Goal: Task Accomplishment & Management: Use online tool/utility

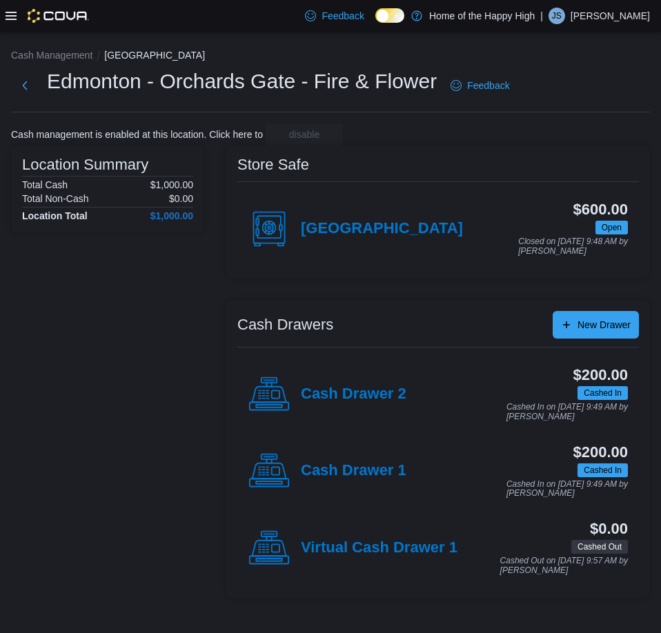
click at [15, 15] on icon at bounding box center [11, 16] width 11 height 8
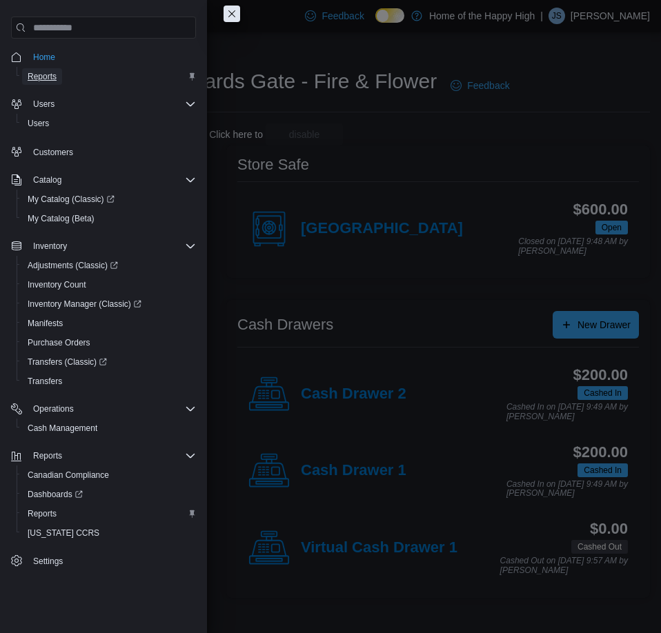
click at [51, 69] on span "Reports" at bounding box center [42, 76] width 29 height 17
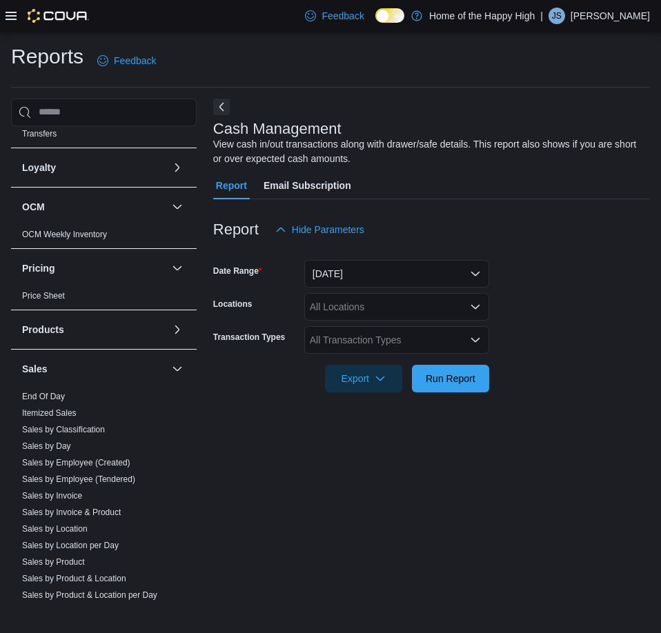
scroll to position [552, 0]
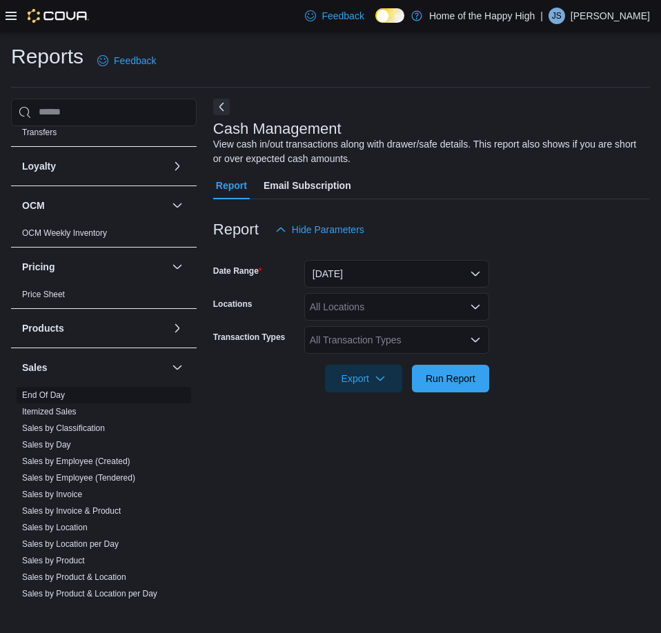
click at [57, 398] on link "End Of Day" at bounding box center [43, 395] width 43 height 10
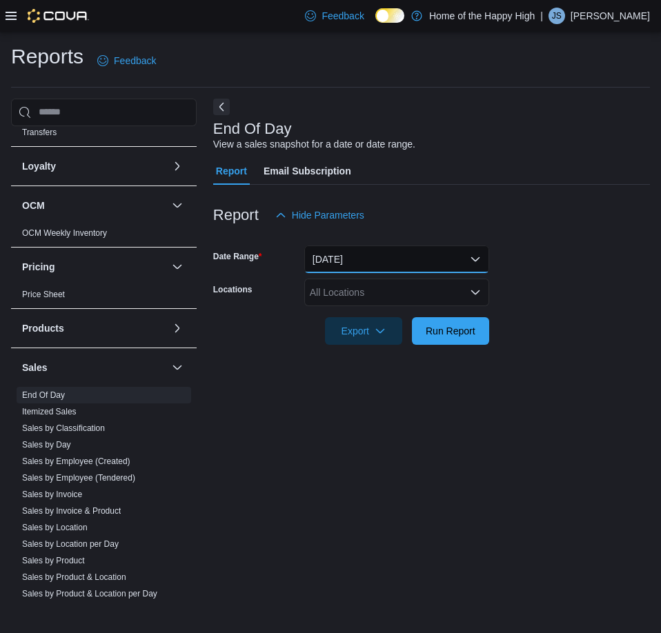
click at [332, 259] on button "[DATE]" at bounding box center [396, 260] width 185 height 28
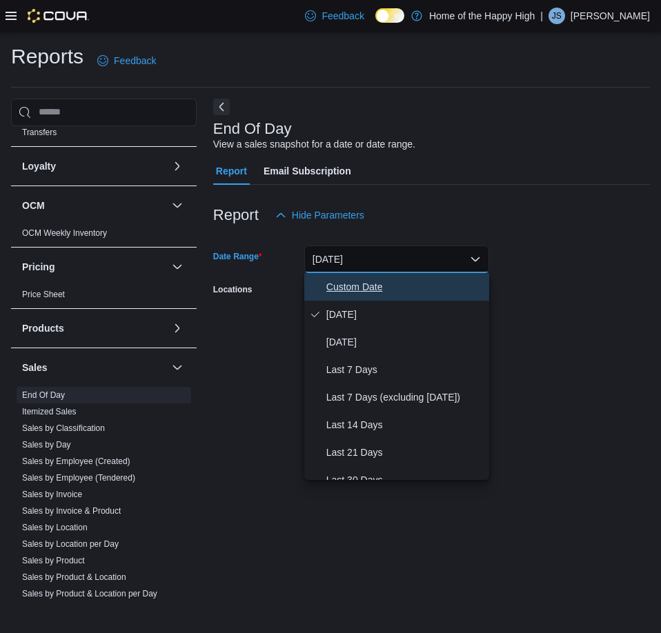
click at [359, 283] on span "Custom Date" at bounding box center [404, 287] width 157 height 17
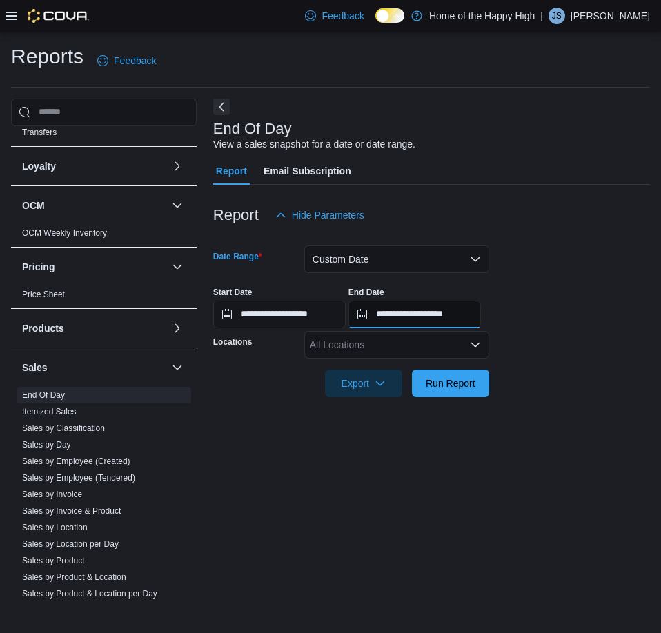
click at [455, 319] on input "**********" at bounding box center [414, 315] width 132 height 28
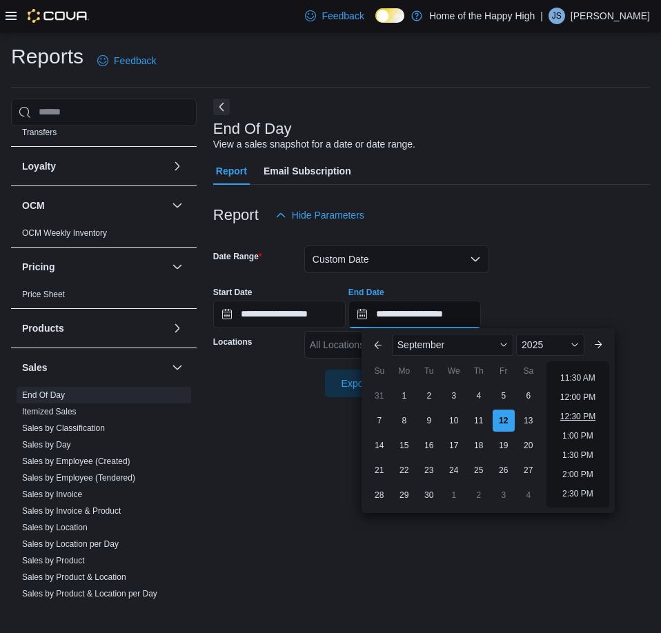
scroll to position [370, 0]
click at [583, 424] on li "11:00 AM" at bounding box center [578, 427] width 46 height 17
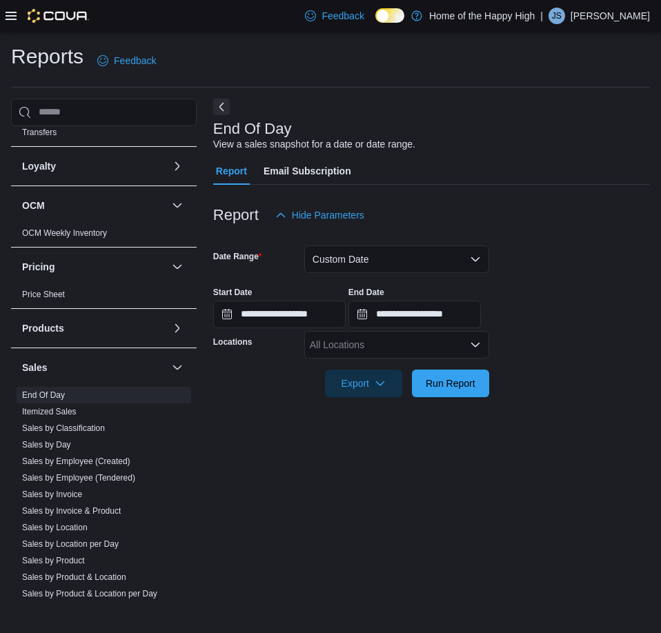
click at [435, 343] on div "All Locations" at bounding box center [396, 345] width 185 height 28
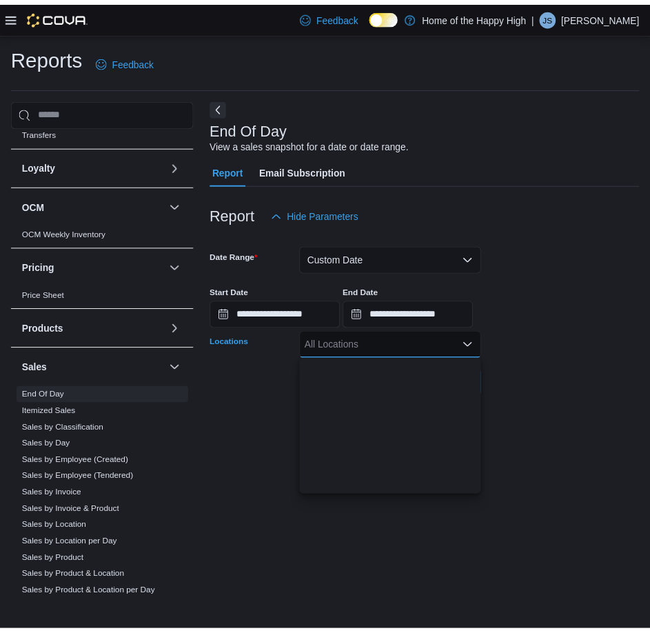
scroll to position [345, 0]
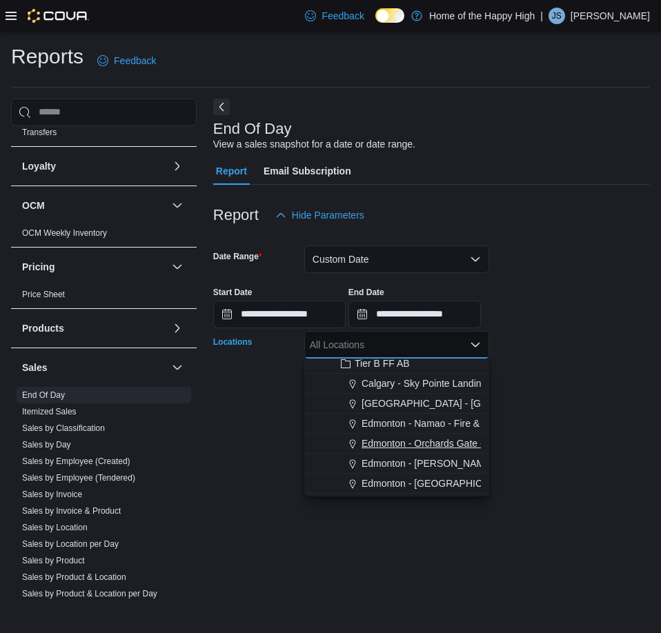
click at [437, 440] on span "Edmonton - Orchards Gate - Fire & Flower" at bounding box center [452, 444] width 182 height 14
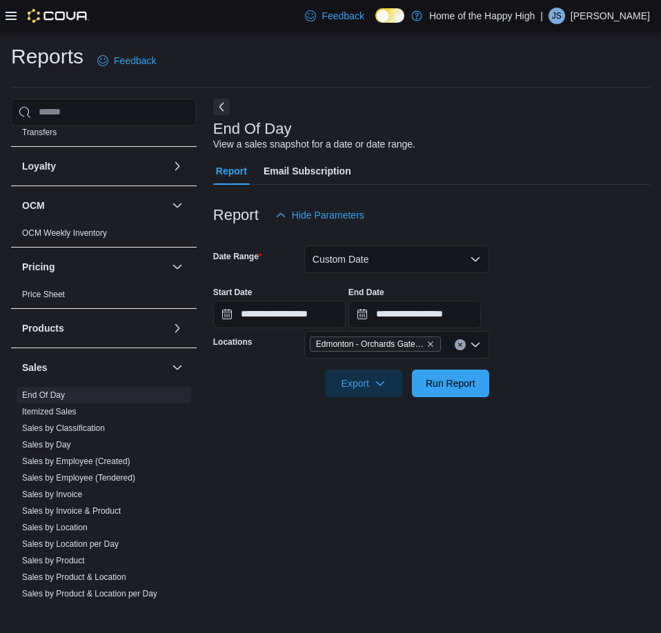
click at [637, 406] on div at bounding box center [431, 405] width 437 height 17
click at [481, 381] on button "Run Report" at bounding box center [450, 383] width 77 height 28
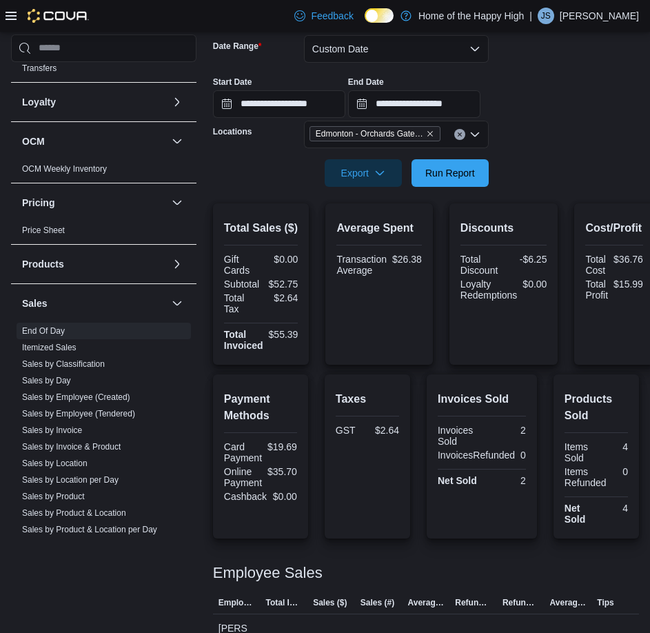
scroll to position [248, 0]
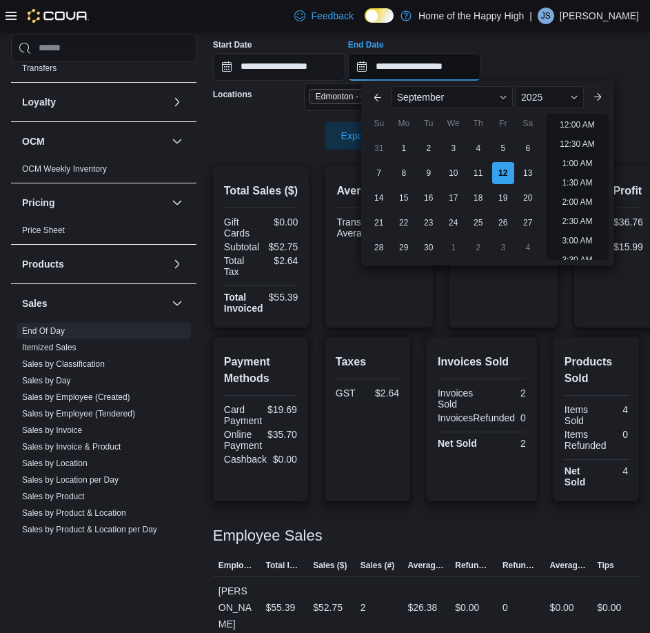
click at [481, 57] on input "**********" at bounding box center [414, 67] width 132 height 28
click at [561, 123] on li "12:00 PM" at bounding box center [578, 120] width 46 height 17
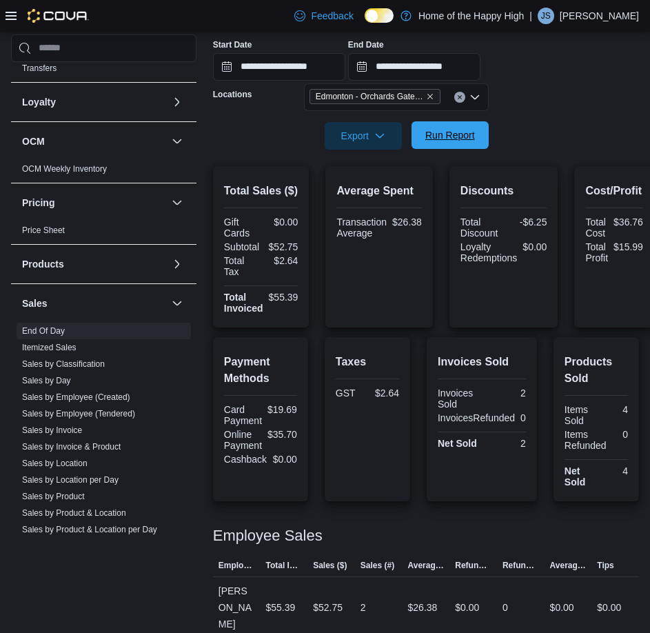
click at [473, 129] on span "Run Report" at bounding box center [451, 135] width 50 height 14
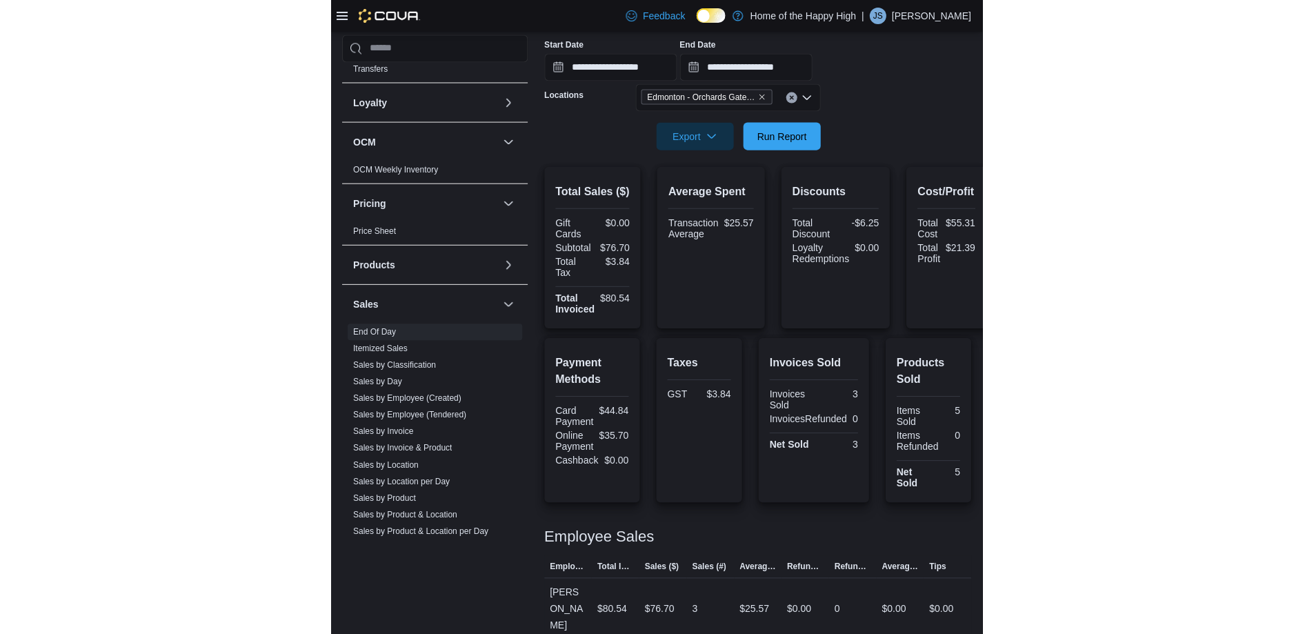
scroll to position [148, 0]
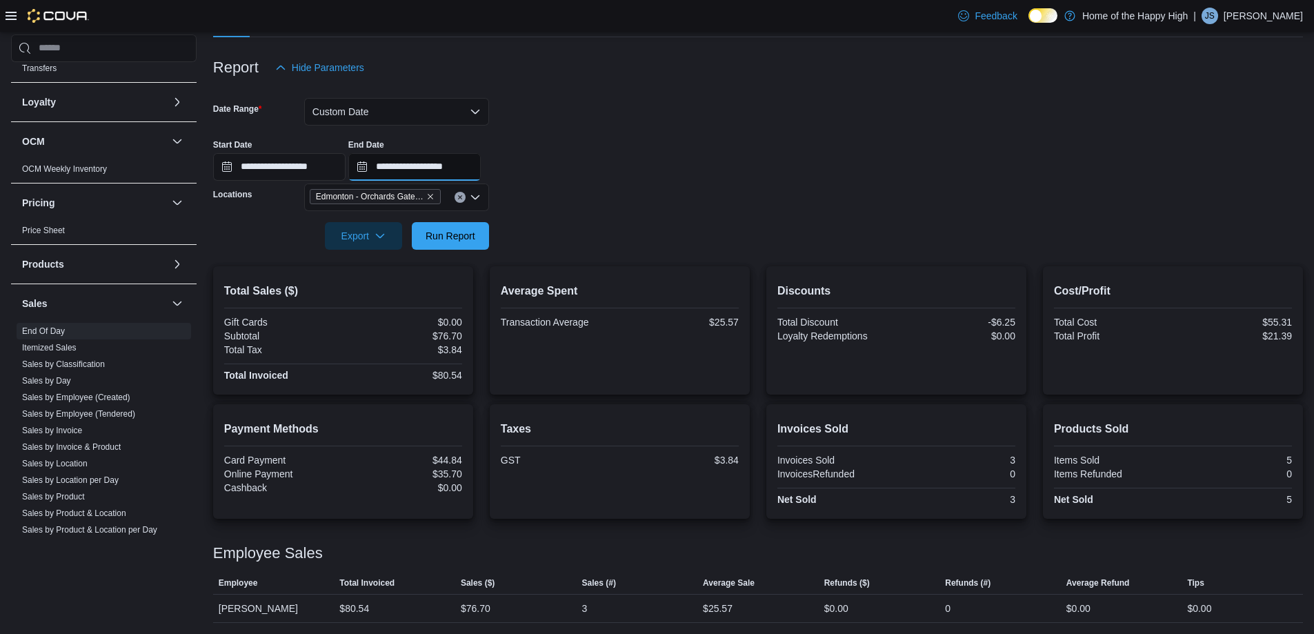
click at [481, 172] on input "**********" at bounding box center [414, 167] width 132 height 28
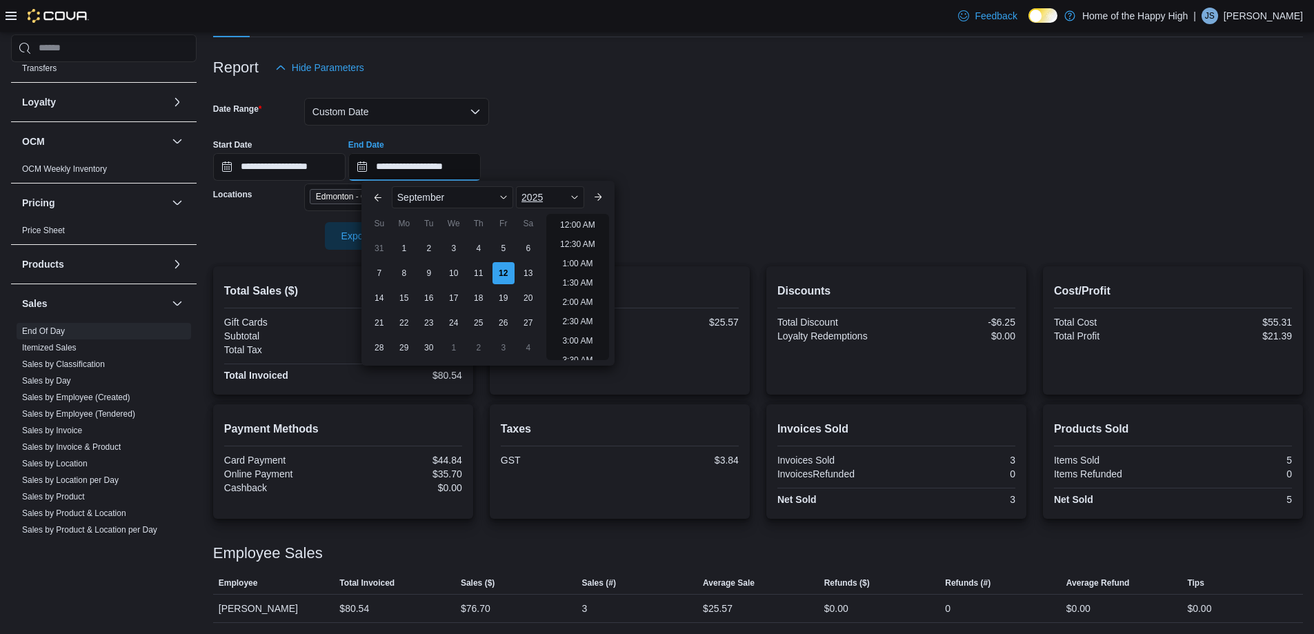
scroll to position [506, 0]
click at [568, 219] on li "1:00 PM" at bounding box center [578, 220] width 42 height 17
type input "**********"
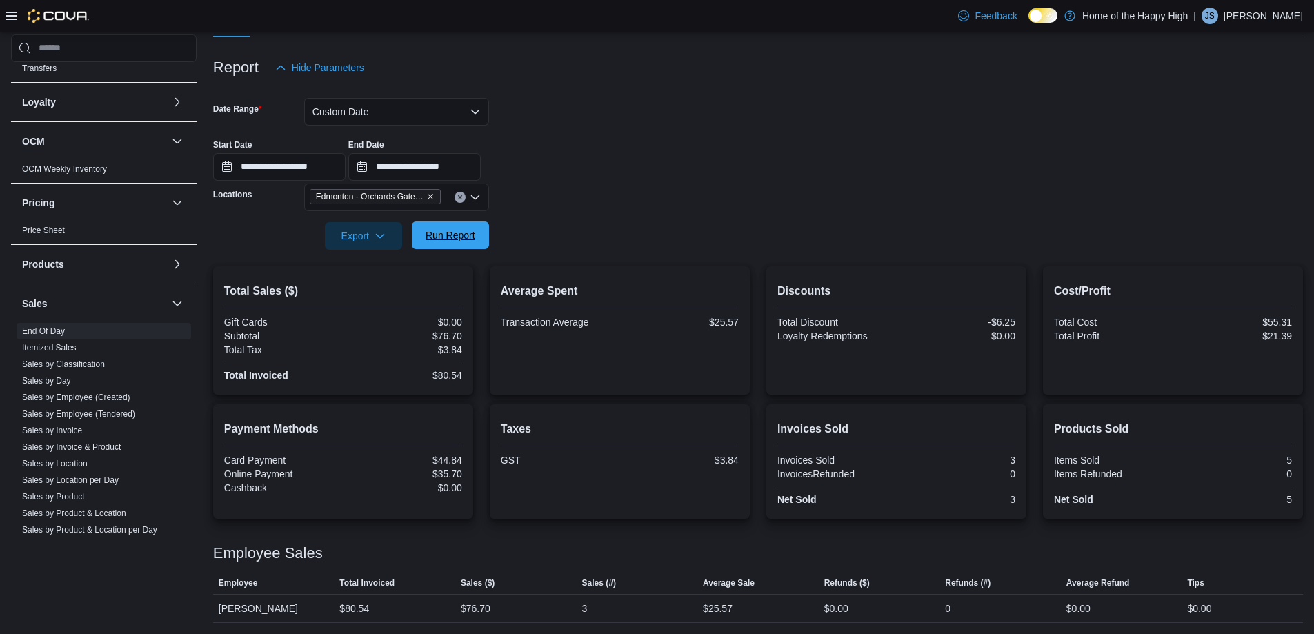
click at [470, 228] on span "Run Report" at bounding box center [450, 235] width 61 height 28
